Goal: Task Accomplishment & Management: Complete application form

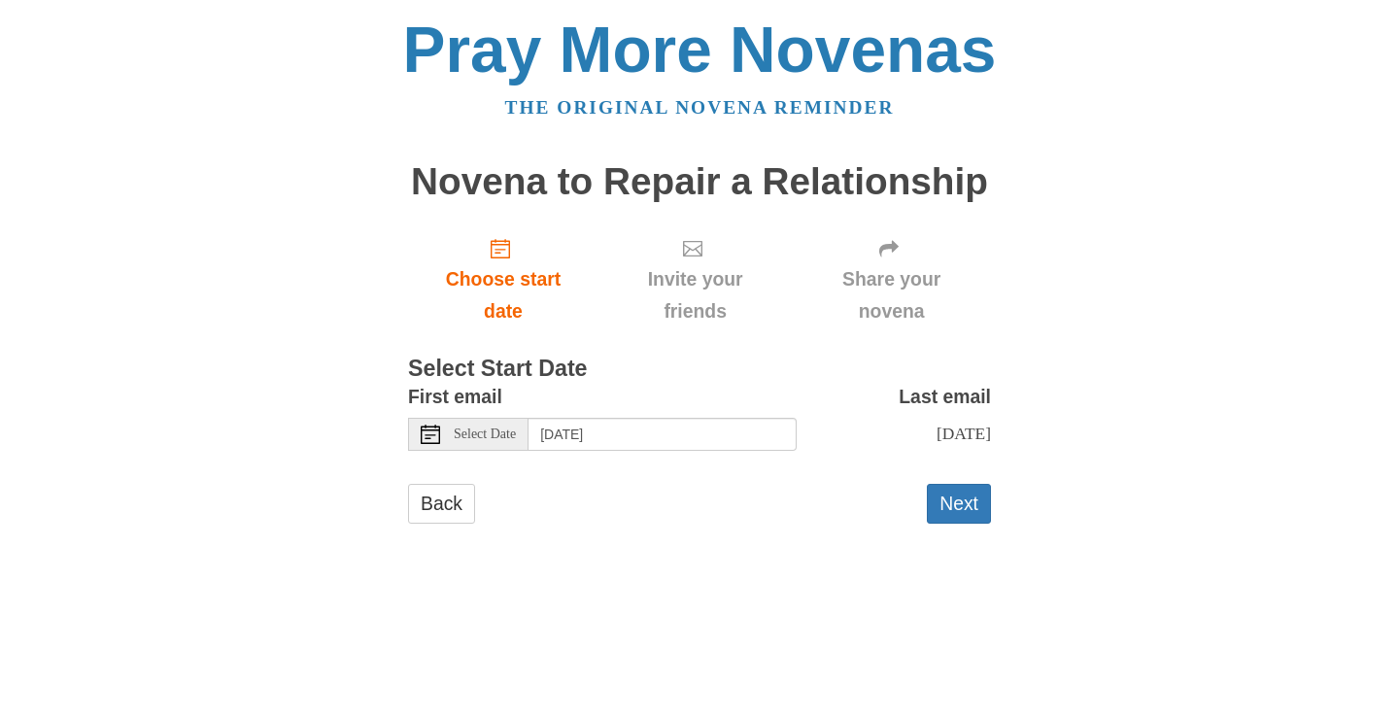
click at [511, 438] on span "Select Date" at bounding box center [485, 434] width 62 height 14
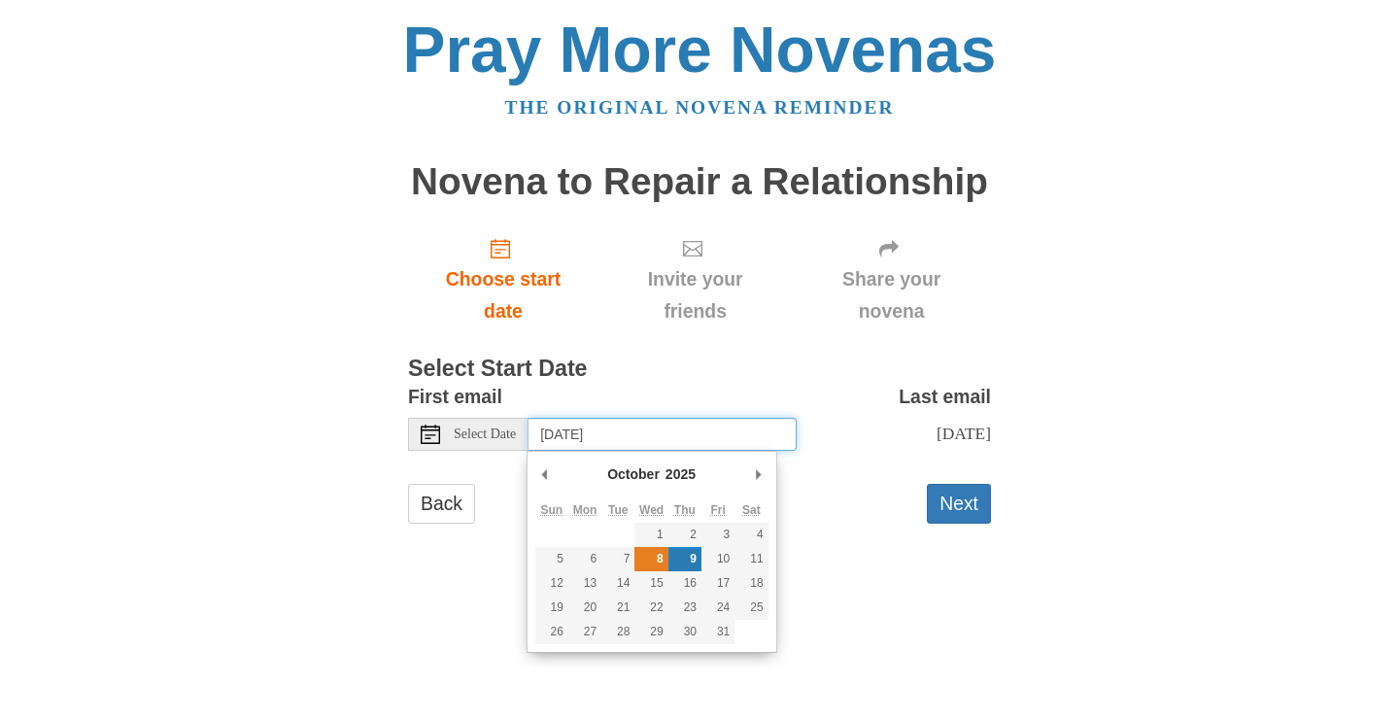
type input "Wednesday, October 8th"
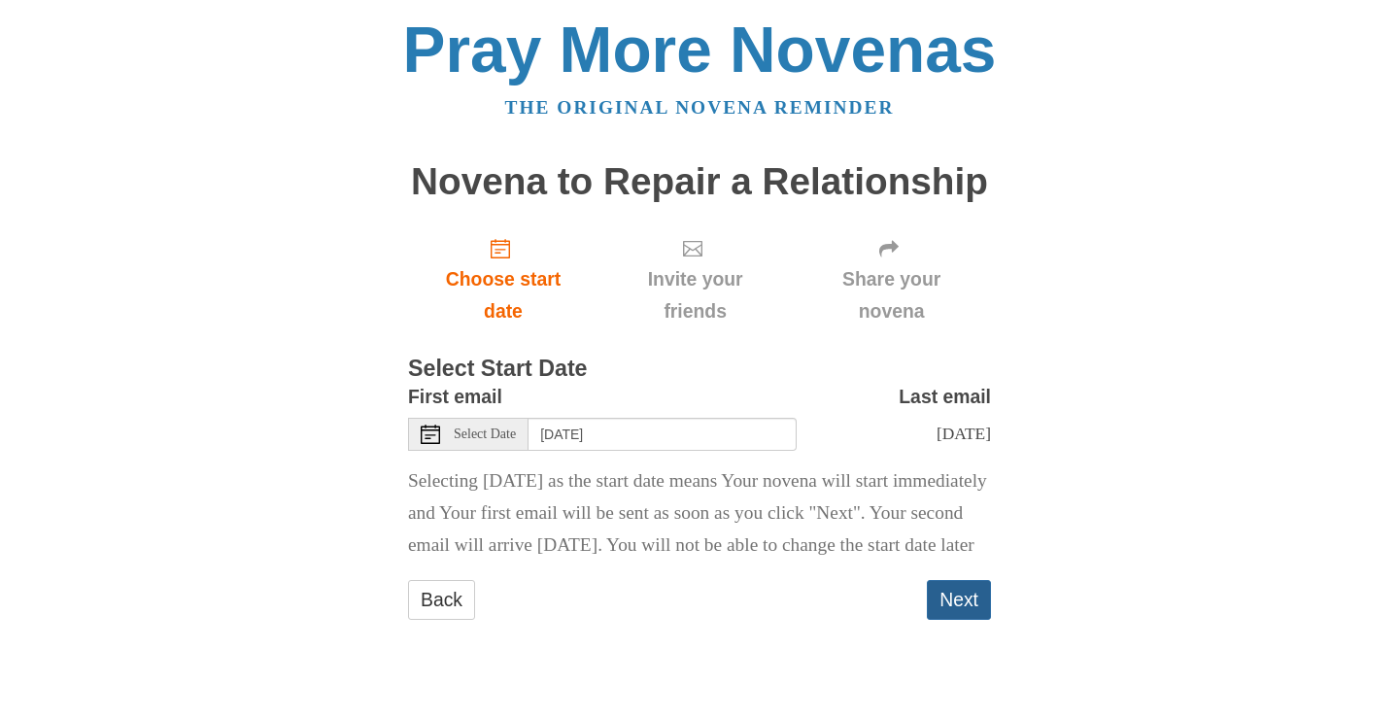
click at [968, 620] on button "Next" at bounding box center [959, 600] width 64 height 40
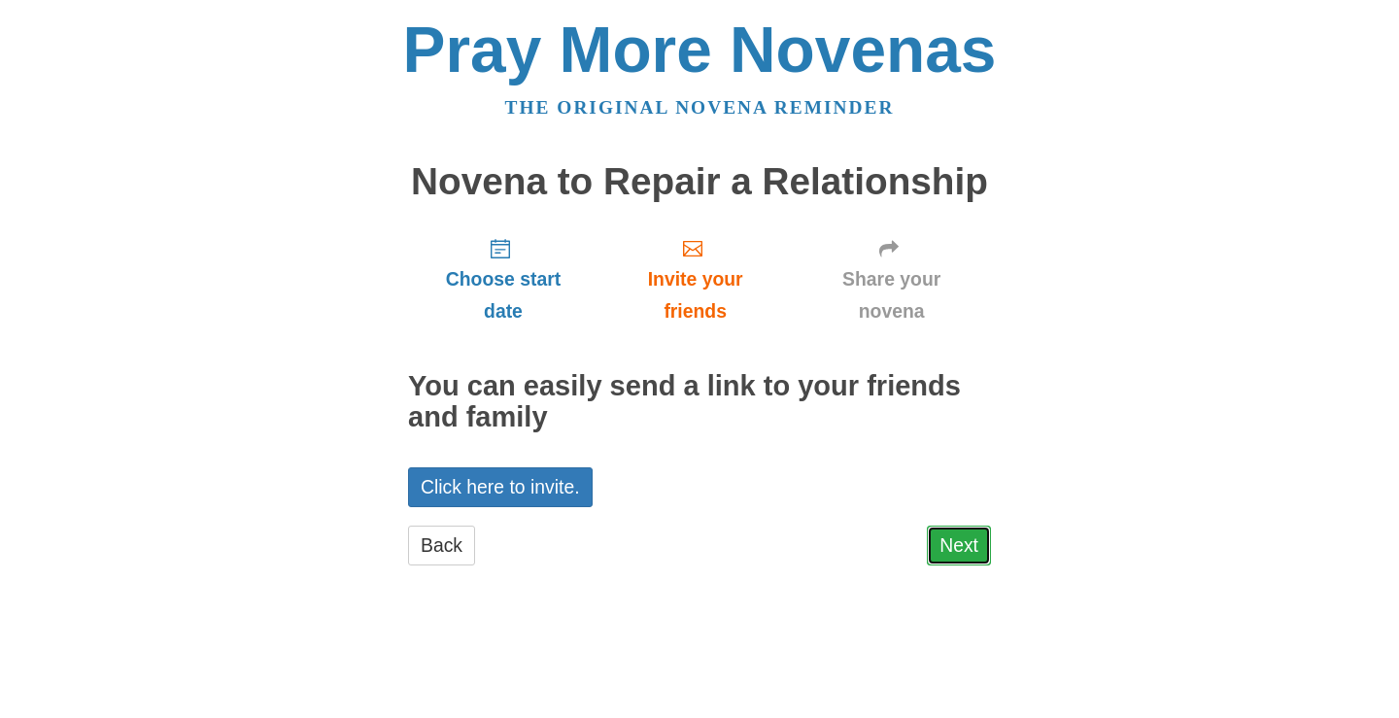
click at [952, 556] on link "Next" at bounding box center [959, 545] width 64 height 40
